Goal: Find contact information: Find contact information

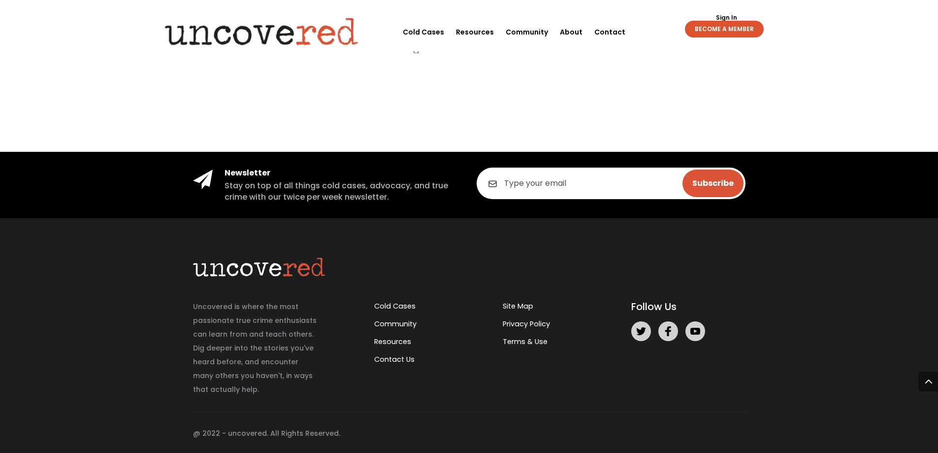
scroll to position [1904, 0]
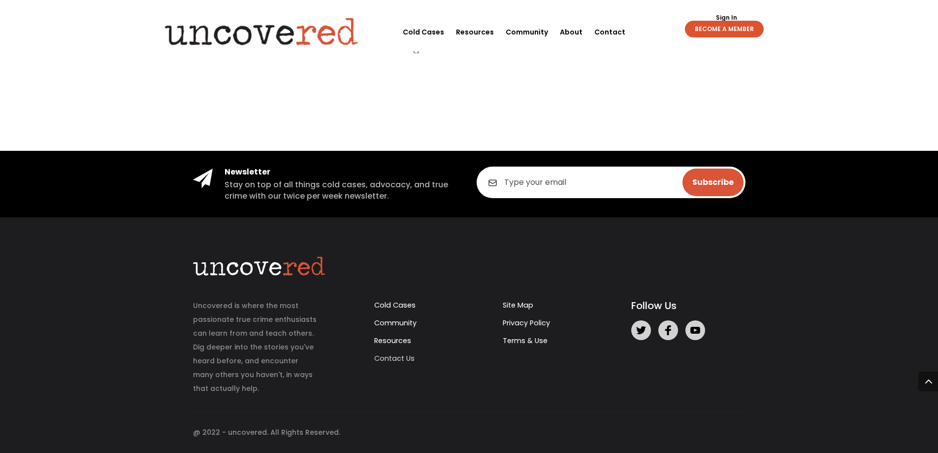
click at [385, 353] on link "Contact Us" at bounding box center [394, 358] width 40 height 10
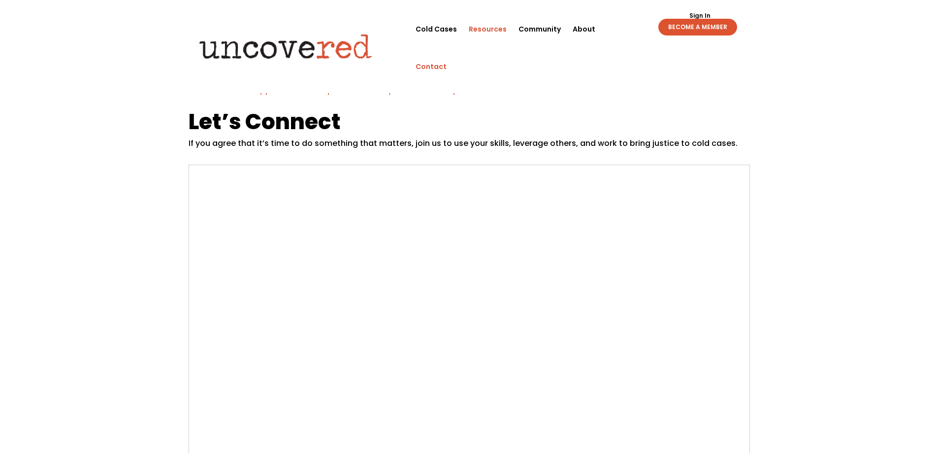
click at [478, 31] on link "Resources" at bounding box center [488, 28] width 38 height 37
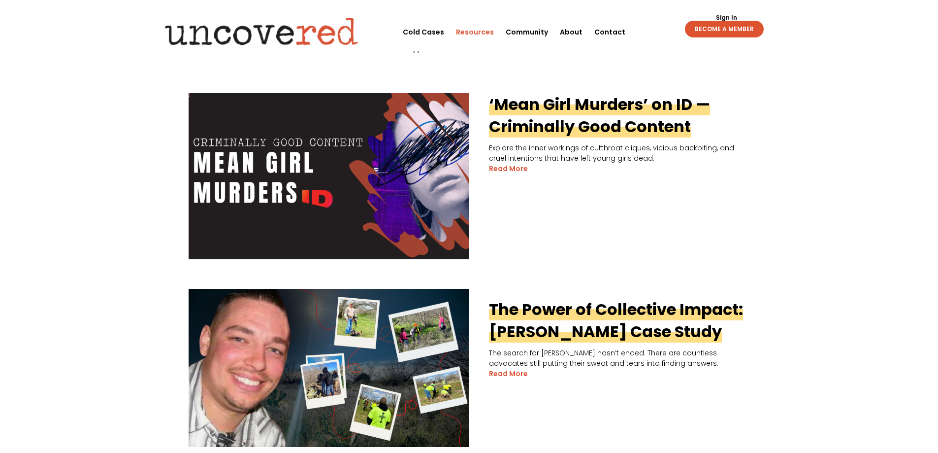
scroll to position [296, 0]
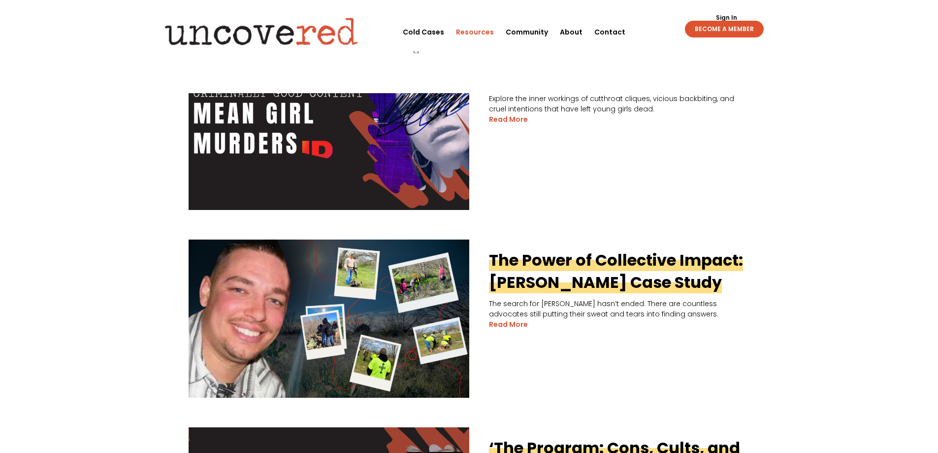
drag, startPoint x: 96, startPoint y: 280, endPoint x: 112, endPoint y: 340, distance: 61.9
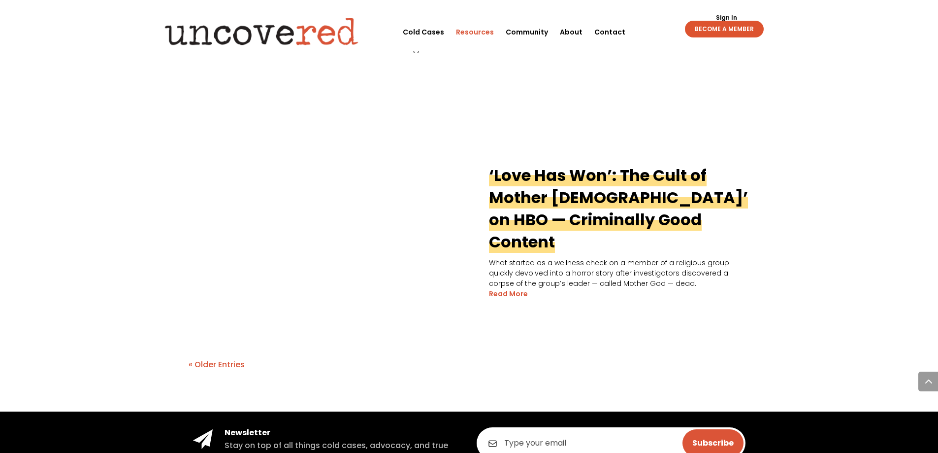
scroll to position [1970, 0]
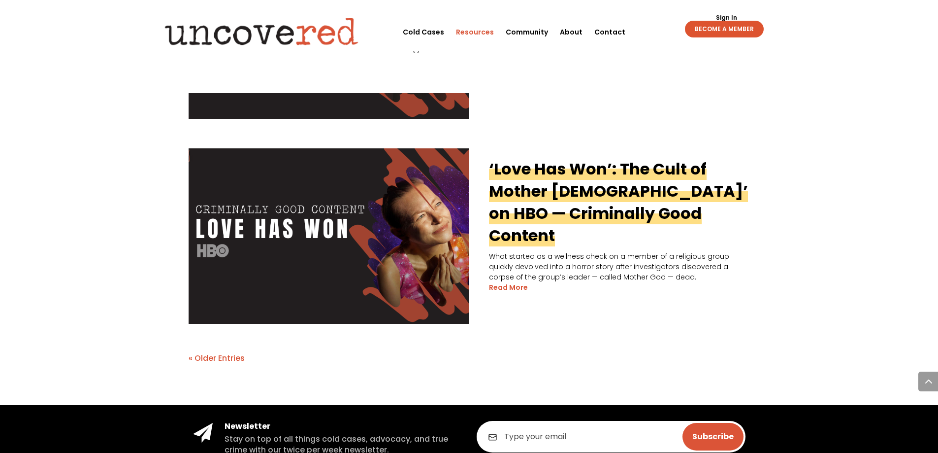
drag, startPoint x: 102, startPoint y: 333, endPoint x: 79, endPoint y: 332, distance: 23.6
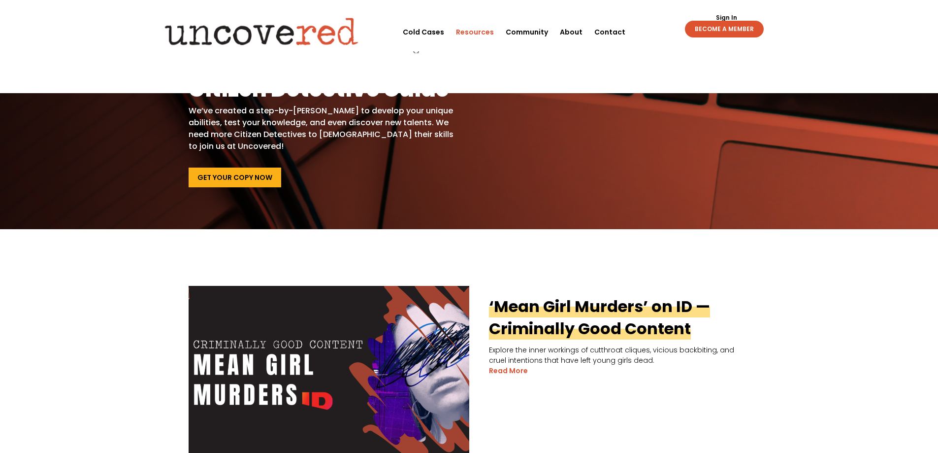
scroll to position [0, 0]
